Goal: Navigation & Orientation: Find specific page/section

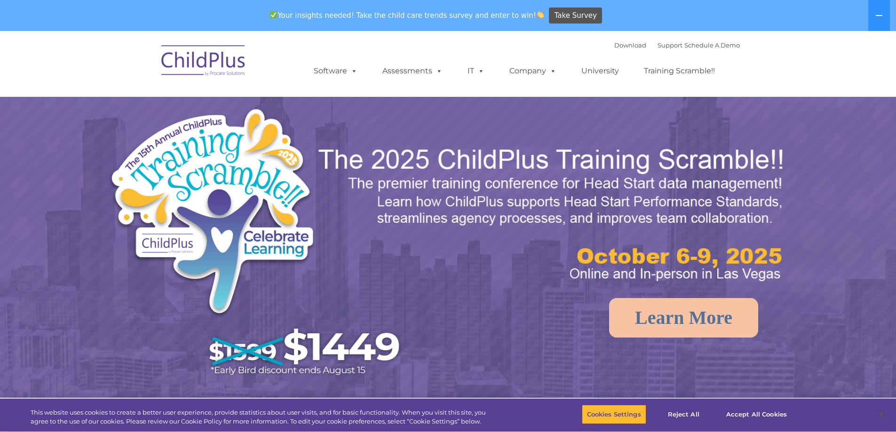
select select "MEDIUM"
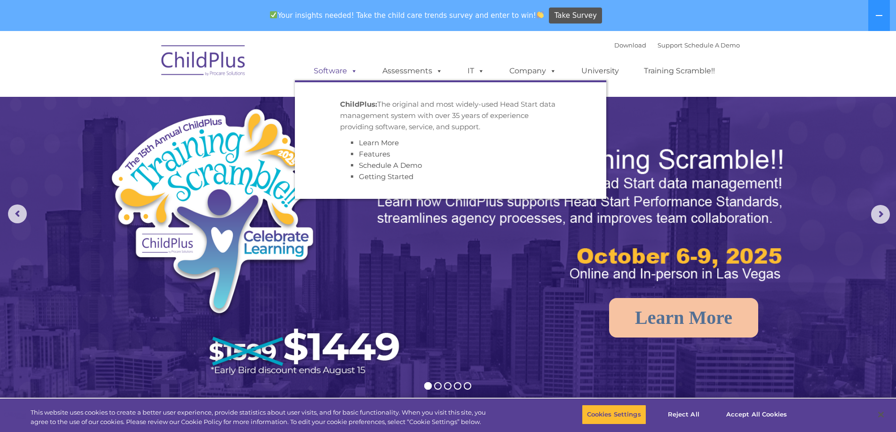
click at [340, 71] on link "Software" at bounding box center [335, 71] width 63 height 19
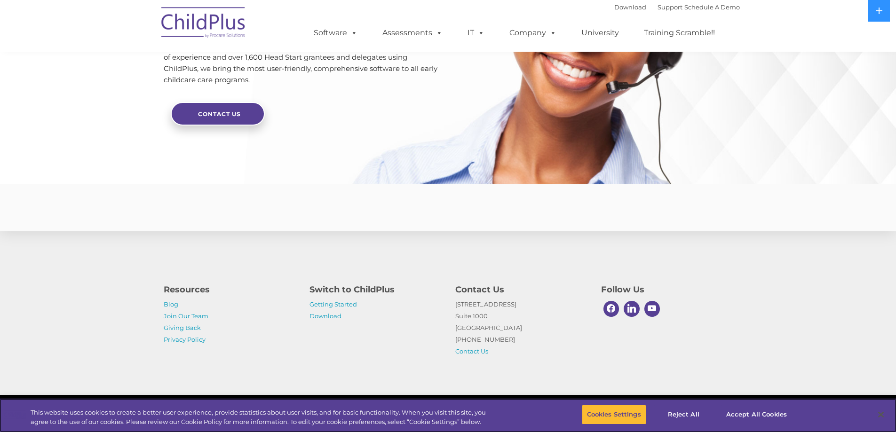
scroll to position [2212, 0]
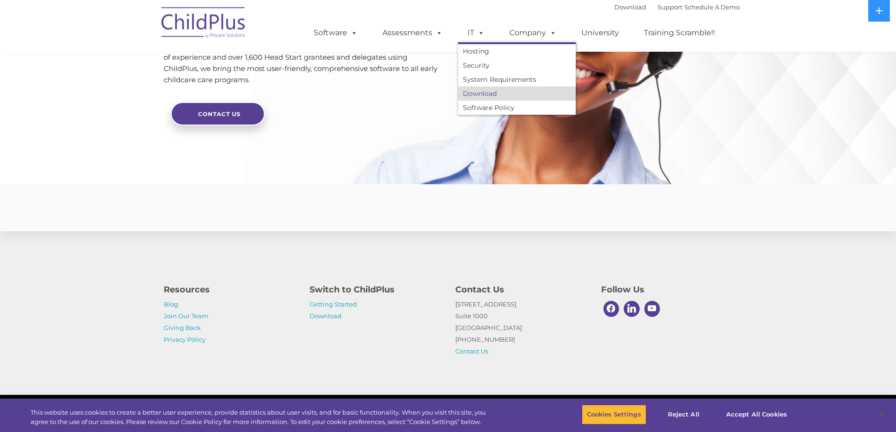
click at [471, 93] on link "Download" at bounding box center [517, 94] width 118 height 14
